Goal: Information Seeking & Learning: Compare options

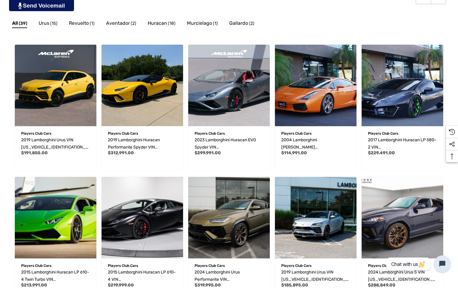
scroll to position [163, 0]
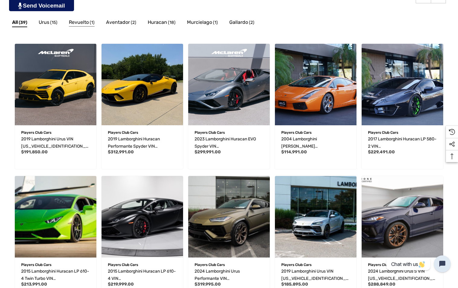
click at [77, 24] on span "Revuelto" at bounding box center [79, 22] width 20 height 8
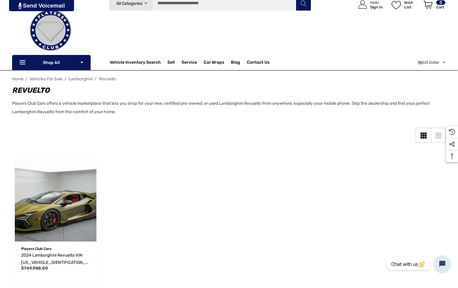
scroll to position [30, 0]
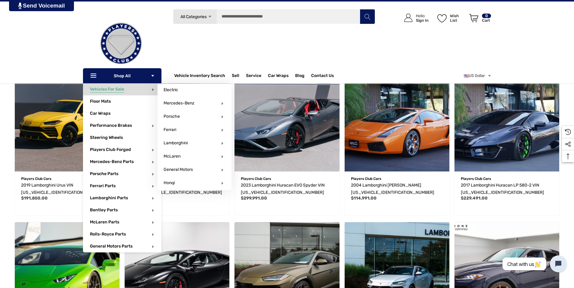
scroll to position [66, 0]
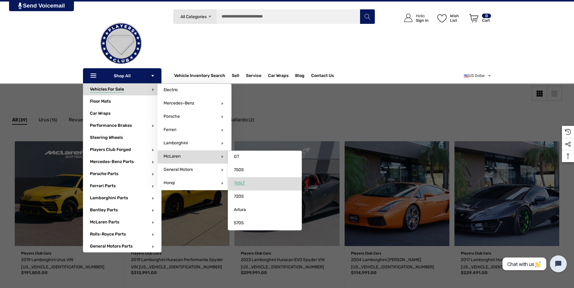
click at [240, 182] on span "765LT" at bounding box center [239, 183] width 11 height 5
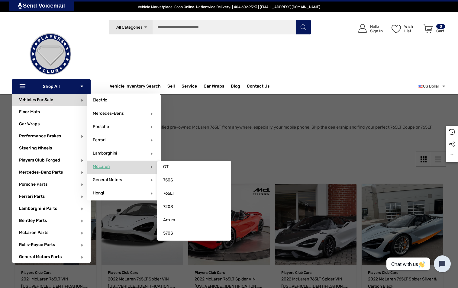
click at [101, 168] on span "McLaren" at bounding box center [101, 166] width 17 height 5
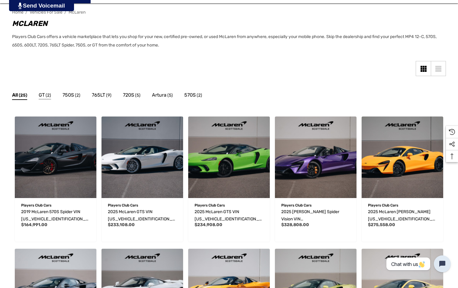
click at [48, 94] on span "(2)" at bounding box center [48, 95] width 5 height 8
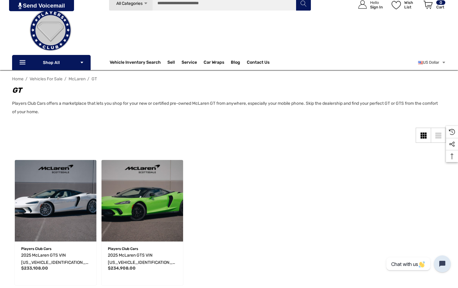
scroll to position [30, 0]
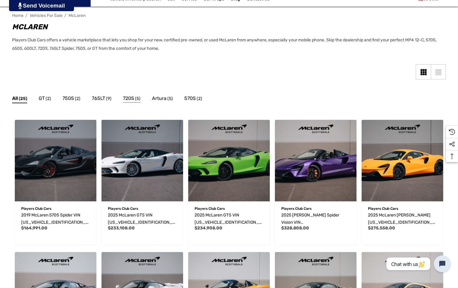
click at [136, 98] on span "(5)" at bounding box center [137, 99] width 5 height 8
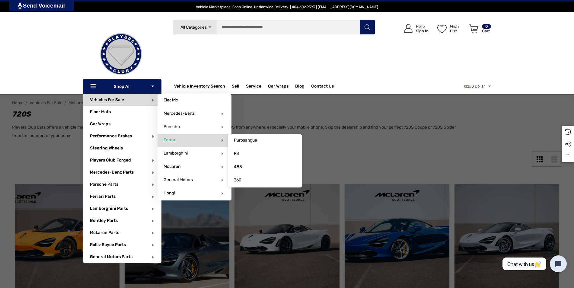
click at [173, 140] on span "Ferrari" at bounding box center [170, 139] width 13 height 5
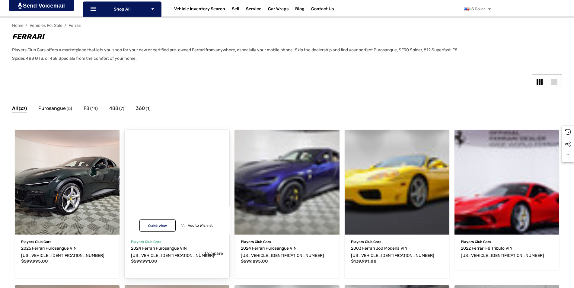
scroll to position [91, 0]
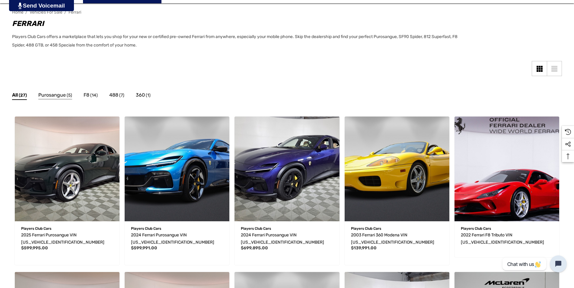
click at [62, 95] on span "Purosangue" at bounding box center [51, 95] width 27 height 8
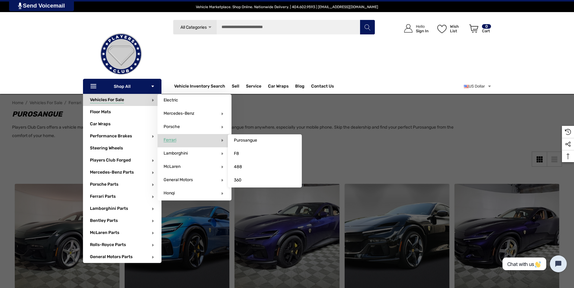
click at [176, 139] on span "Ferrari" at bounding box center [170, 139] width 13 height 5
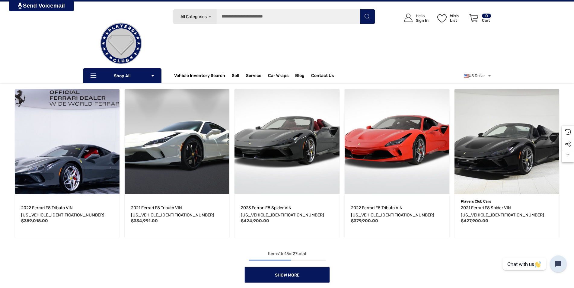
scroll to position [423, 0]
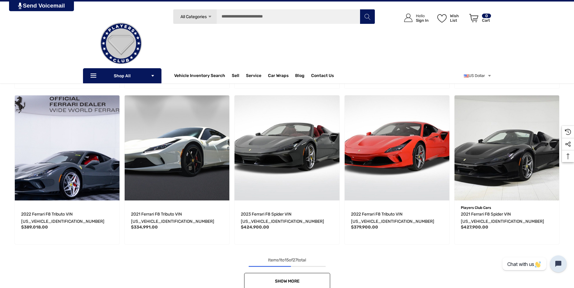
click at [296, 278] on link "Show More" at bounding box center [287, 281] width 86 height 17
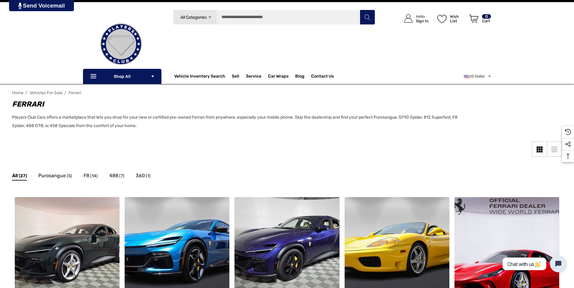
scroll to position [60, 0]
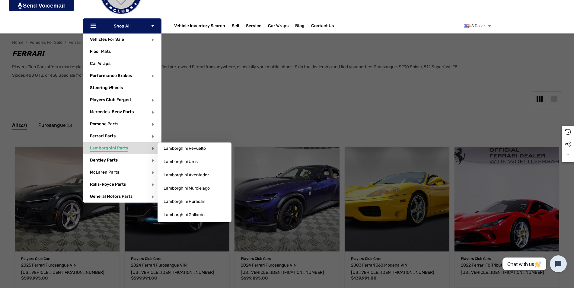
click at [115, 149] on span "Lamborghini Parts" at bounding box center [109, 149] width 38 height 7
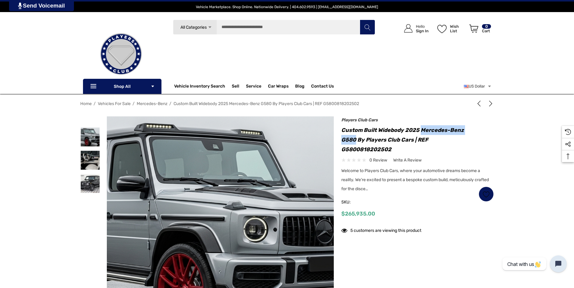
drag, startPoint x: 448, startPoint y: 130, endPoint x: 483, endPoint y: 130, distance: 35.0
click at [483, 130] on h1 "Custom Built Widebody 2025 Mercedes-Benz G580 by Players Club Cars | REF G58008…" at bounding box center [417, 139] width 152 height 29
drag, startPoint x: 483, startPoint y: 130, endPoint x: 442, endPoint y: 130, distance: 41.4
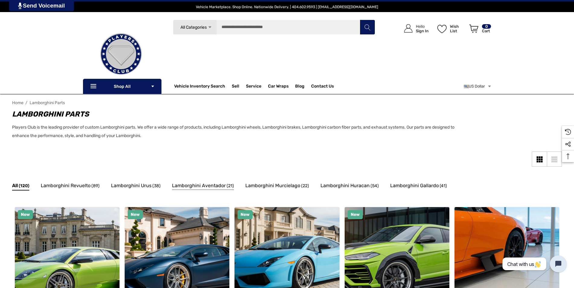
click at [186, 188] on span "Lamborghini Aventador" at bounding box center [199, 186] width 54 height 8
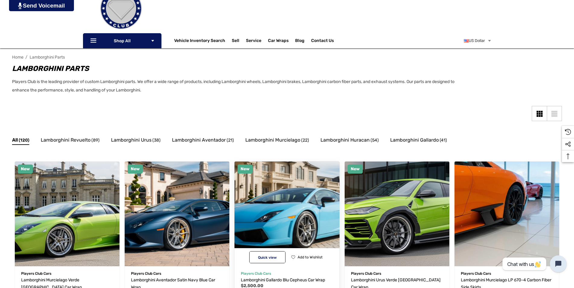
scroll to position [60, 0]
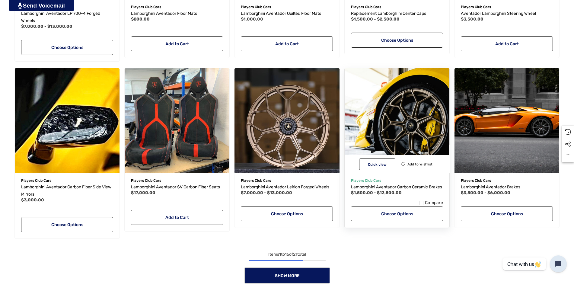
scroll to position [483, 0]
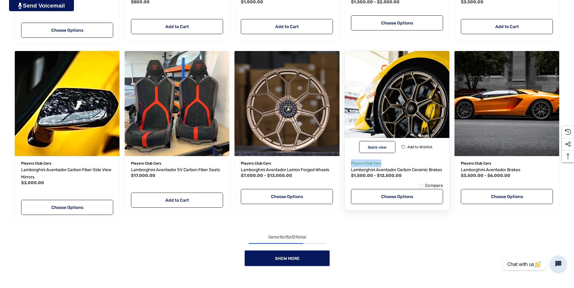
drag, startPoint x: 381, startPoint y: 165, endPoint x: 351, endPoint y: 164, distance: 30.2
click at [351, 164] on p "Players Club Cars" at bounding box center [397, 163] width 92 height 8
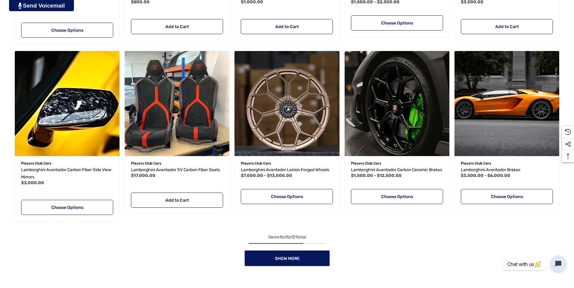
click at [300, 253] on link "Show More" at bounding box center [287, 258] width 86 height 17
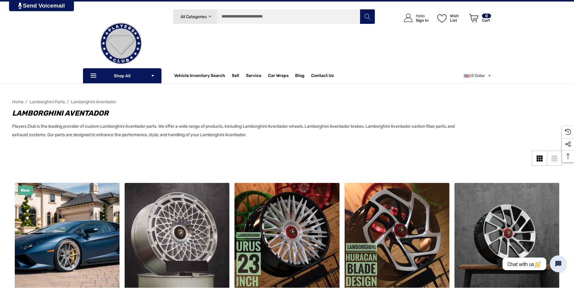
scroll to position [0, 0]
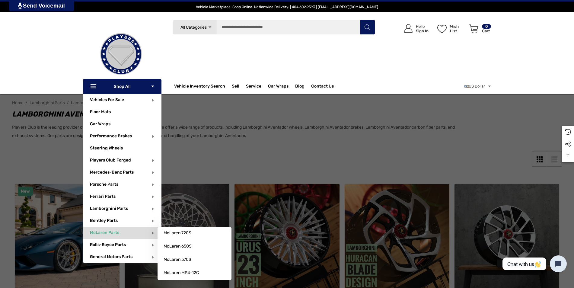
click at [105, 233] on span "McLaren Parts" at bounding box center [104, 233] width 29 height 7
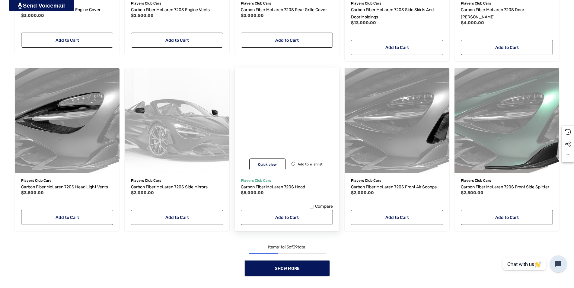
scroll to position [569, 0]
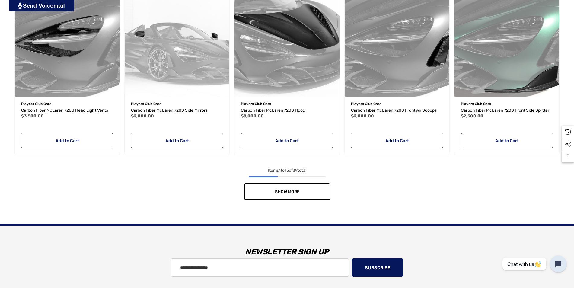
click at [304, 192] on link "Show More" at bounding box center [287, 191] width 86 height 17
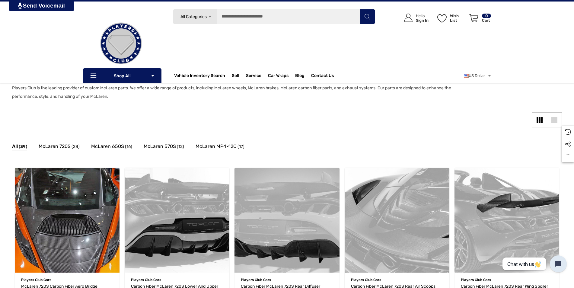
scroll to position [0, 0]
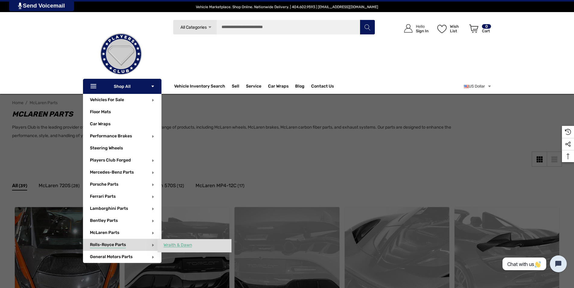
click at [175, 246] on span "Wraith & Dawn" at bounding box center [178, 244] width 28 height 5
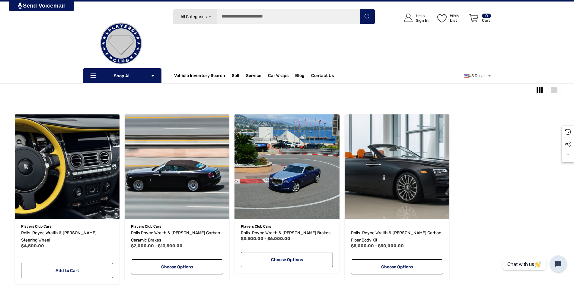
scroll to position [60, 0]
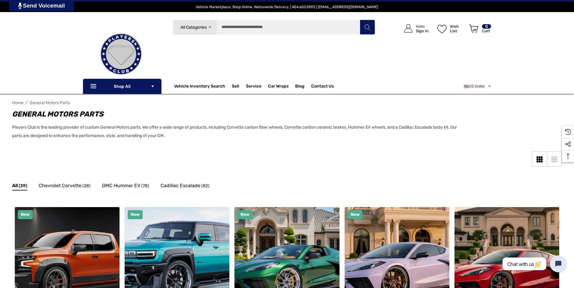
scroll to position [91, 0]
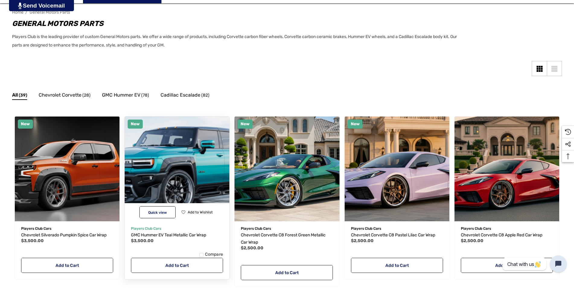
click at [179, 155] on img "GMC Hummer EV Teal Metallic Car Wrap,$3,500.00\a" at bounding box center [177, 168] width 115 height 115
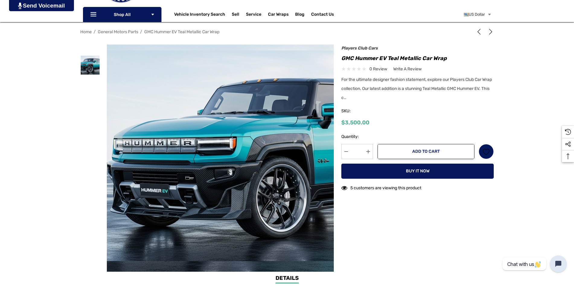
scroll to position [91, 0]
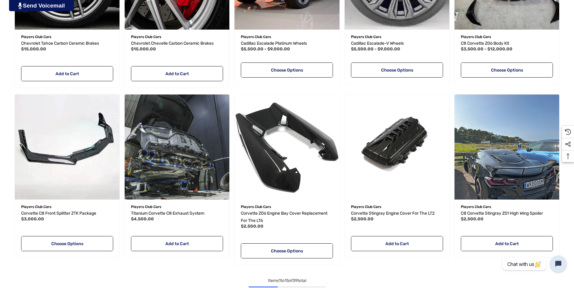
scroll to position [540, 0]
